Goal: Check status: Check status

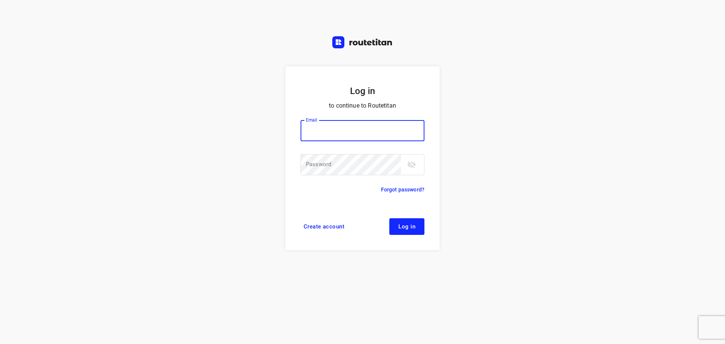
click at [347, 141] on div "Email Email ​" at bounding box center [362, 136] width 124 height 32
click at [354, 129] on input "email" at bounding box center [362, 130] width 124 height 21
type input "[EMAIL_ADDRESS][DOMAIN_NAME]"
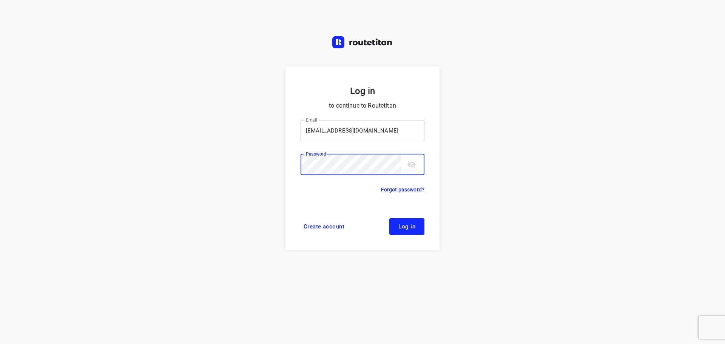
click at [389, 218] on button "Log in" at bounding box center [406, 226] width 35 height 17
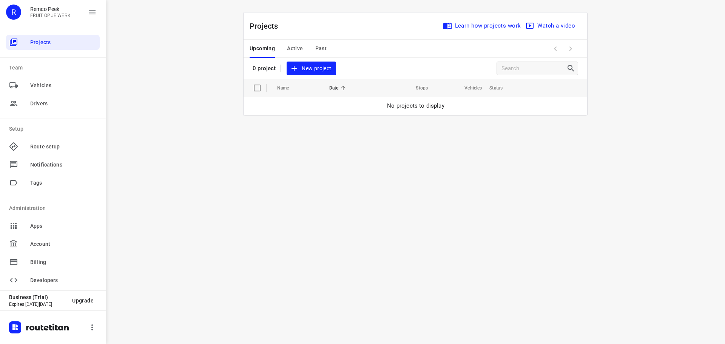
click at [319, 44] on span "Past" at bounding box center [321, 48] width 12 height 9
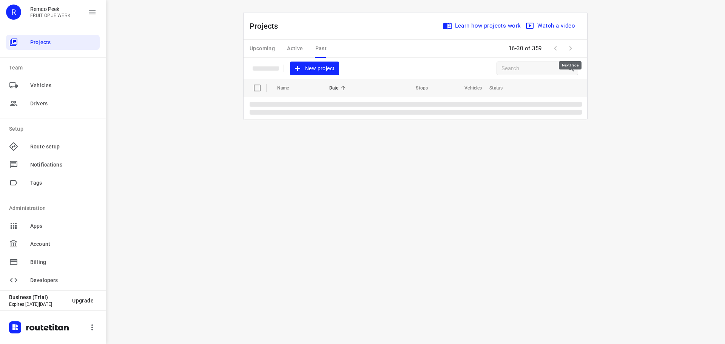
click at [571, 48] on span at bounding box center [570, 48] width 15 height 15
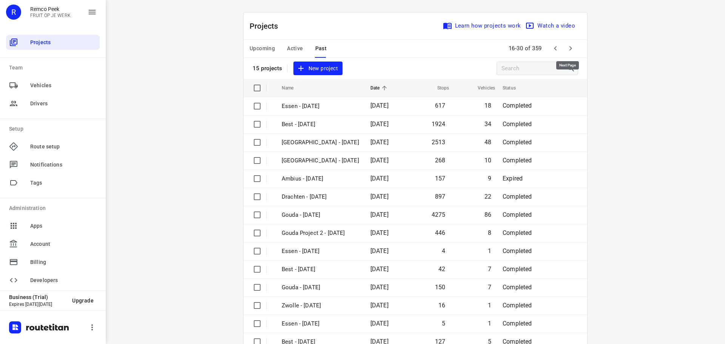
click at [571, 48] on icon "button" at bounding box center [570, 48] width 9 height 9
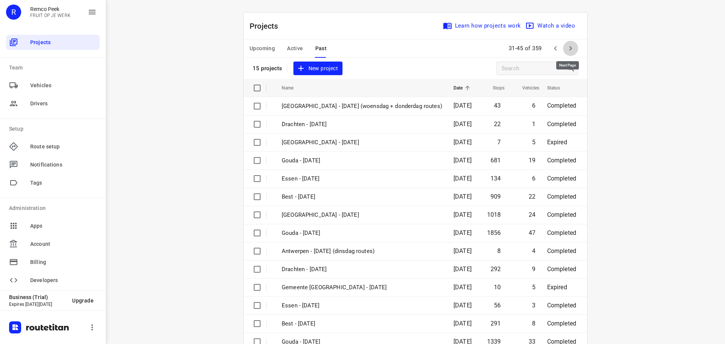
click at [571, 48] on icon "button" at bounding box center [570, 48] width 9 height 9
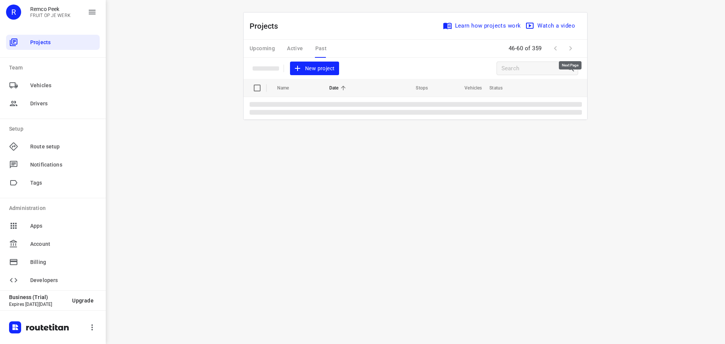
click at [571, 48] on span at bounding box center [570, 48] width 15 height 15
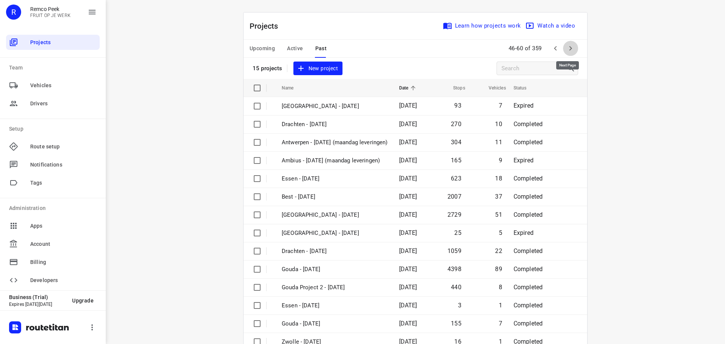
click at [571, 48] on icon "button" at bounding box center [570, 48] width 9 height 9
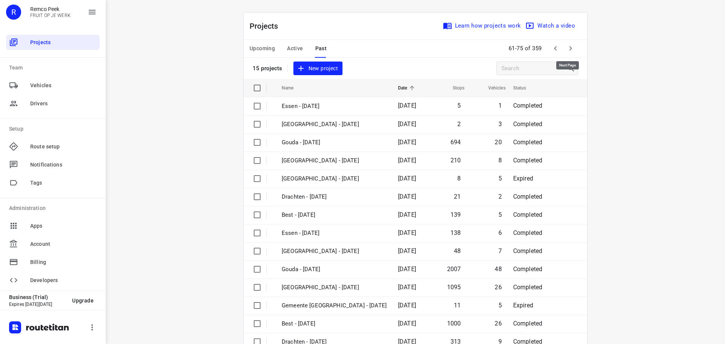
click at [571, 48] on icon "button" at bounding box center [570, 48] width 9 height 9
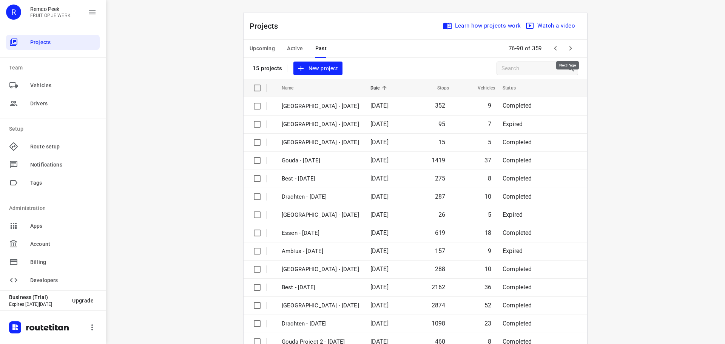
click at [571, 48] on icon "button" at bounding box center [570, 48] width 9 height 9
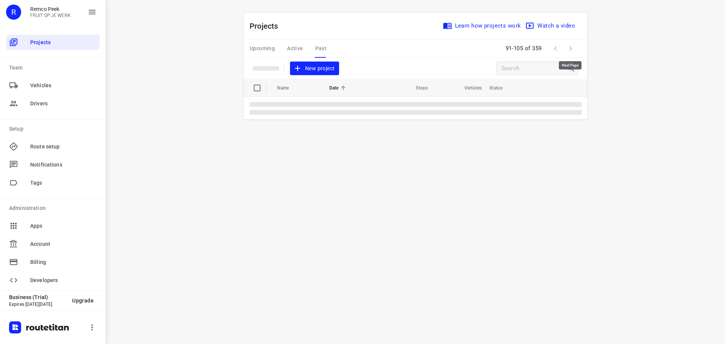
click at [571, 48] on span at bounding box center [570, 48] width 15 height 15
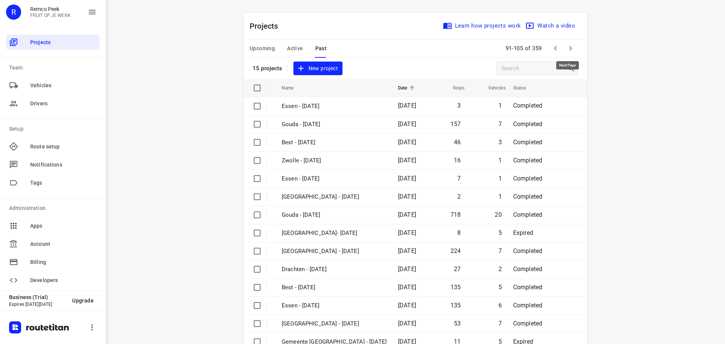
click at [571, 48] on icon "button" at bounding box center [570, 48] width 9 height 9
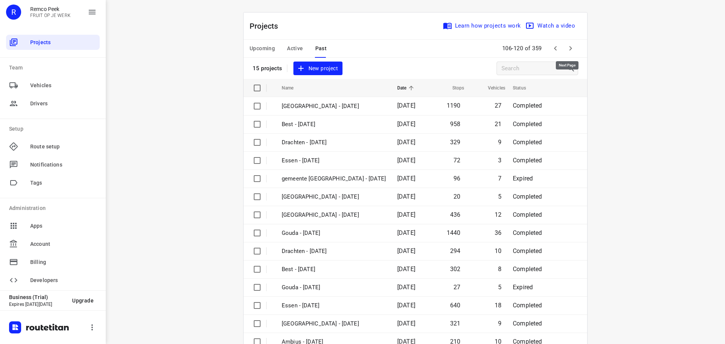
click at [571, 48] on icon "button" at bounding box center [570, 48] width 9 height 9
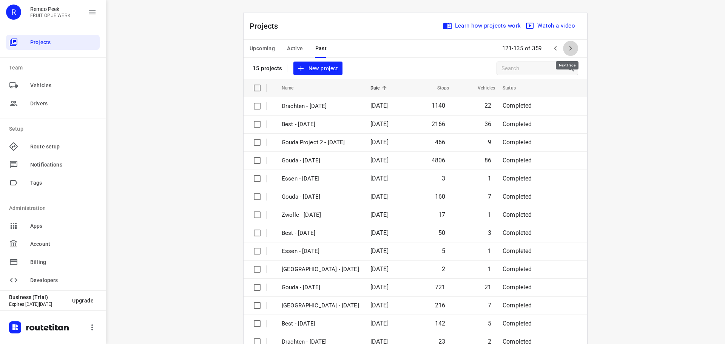
click at [571, 48] on icon "button" at bounding box center [570, 48] width 9 height 9
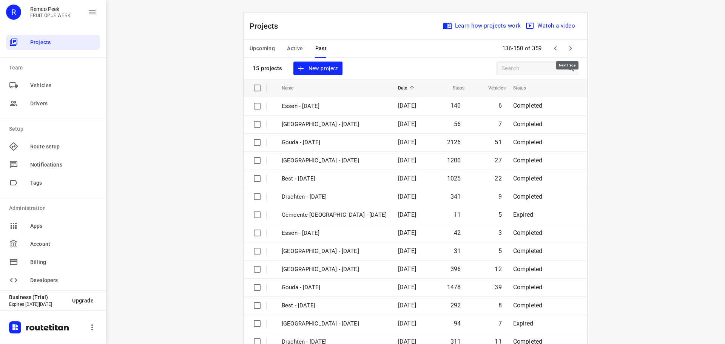
click at [571, 48] on icon "button" at bounding box center [570, 48] width 9 height 9
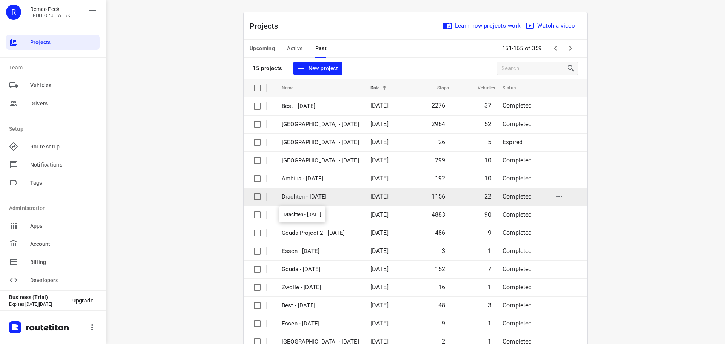
click at [303, 195] on p "Drachten - Monday" at bounding box center [320, 196] width 77 height 9
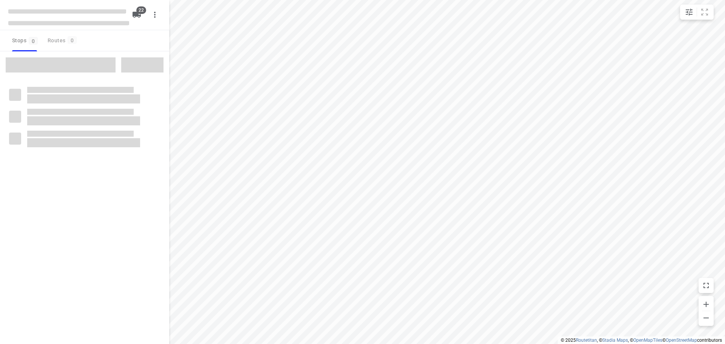
type input "distance"
checkbox input "true"
